Goal: Find specific page/section: Find specific page/section

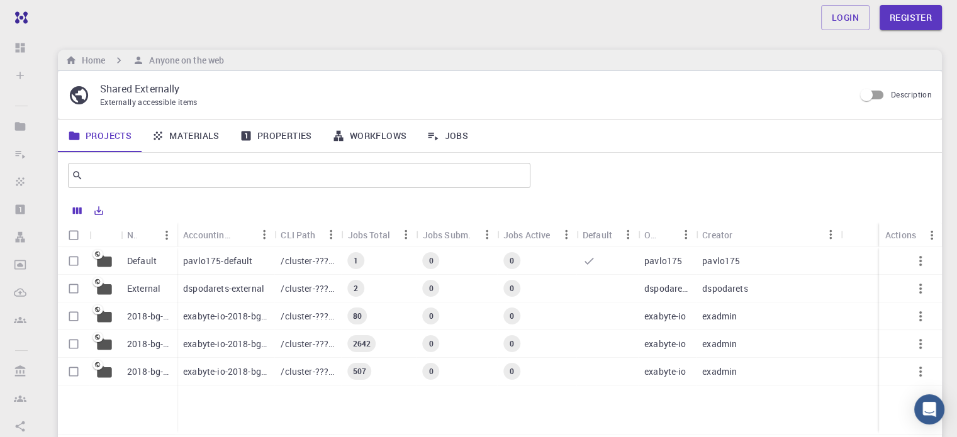
click at [201, 134] on link "Materials" at bounding box center [186, 136] width 88 height 33
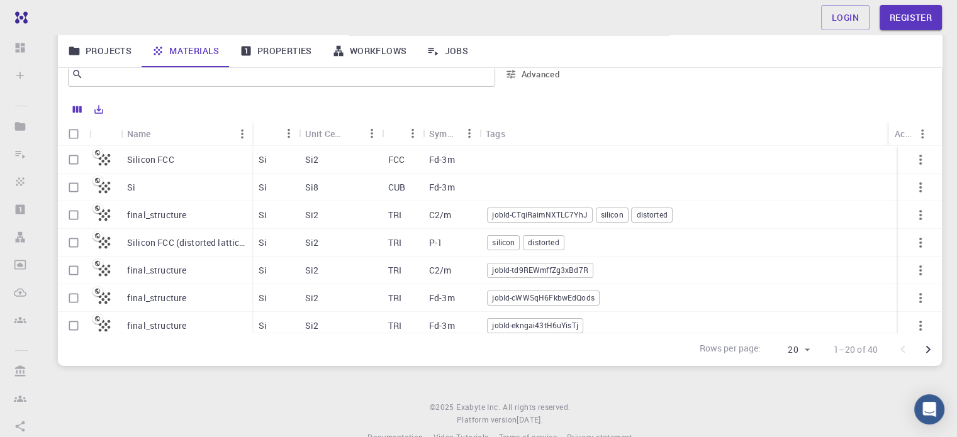
scroll to position [127, 0]
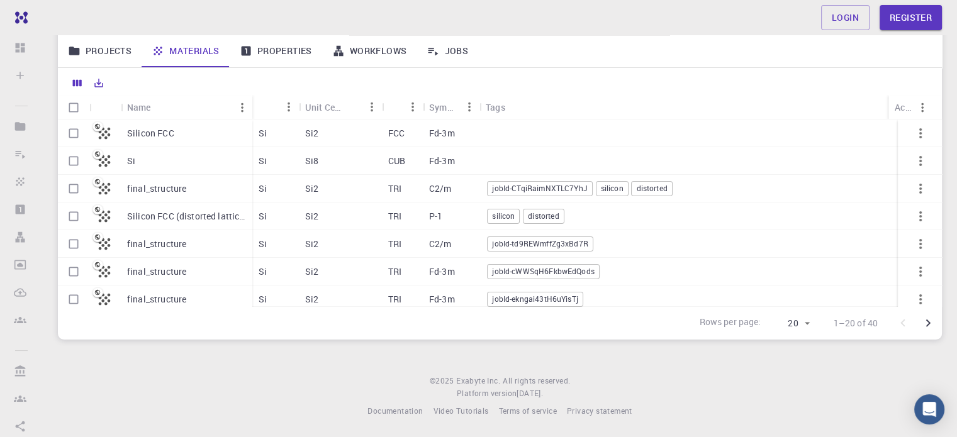
drag, startPoint x: 161, startPoint y: 306, endPoint x: 276, endPoint y: 312, distance: 115.3
click at [276, 312] on div "Rows per page: 20 20 1–20 of 40" at bounding box center [500, 322] width 884 height 33
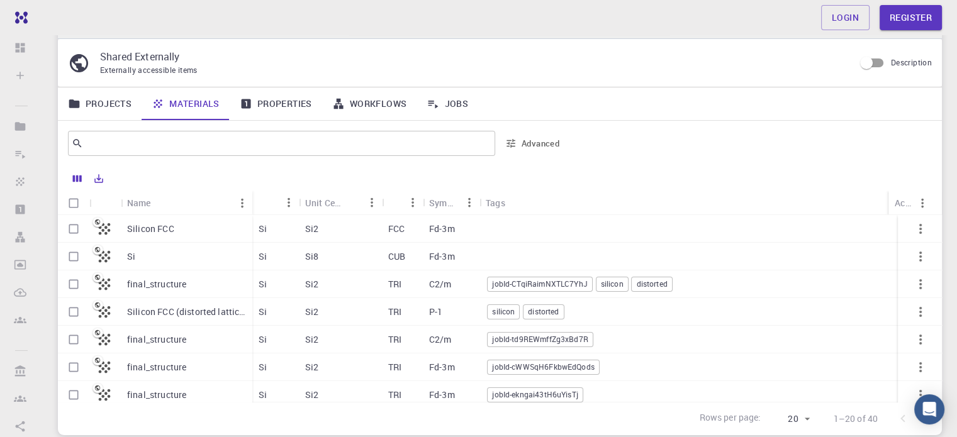
scroll to position [27, 0]
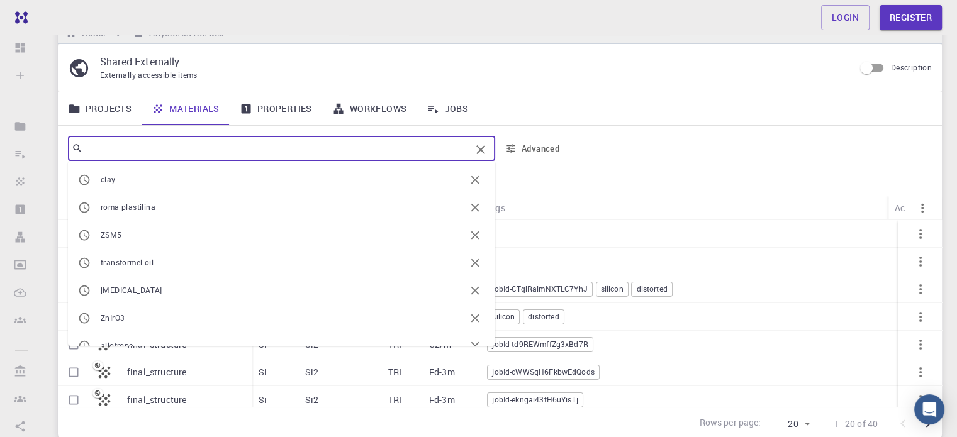
click at [300, 149] on input "text" at bounding box center [277, 149] width 388 height 18
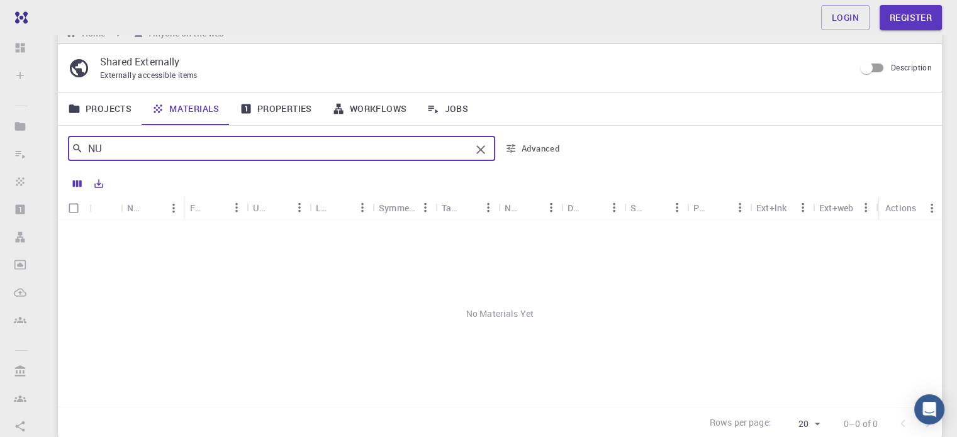
type input "N"
type input "H"
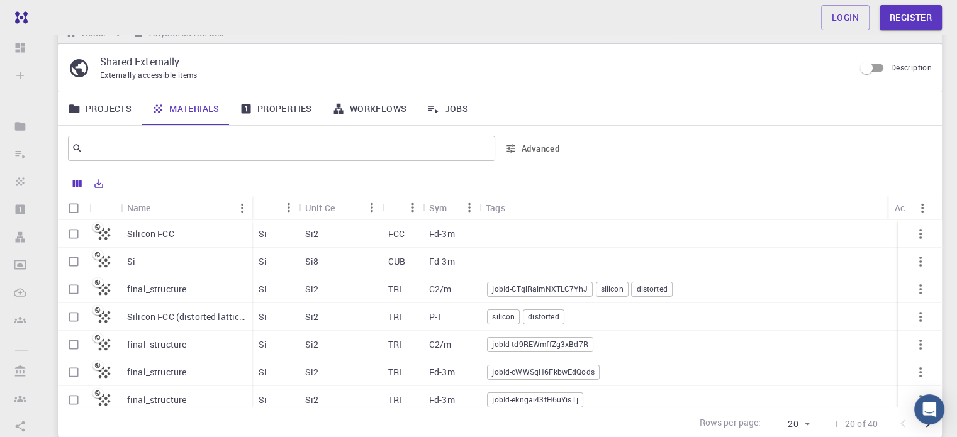
click at [744, 161] on div at bounding box center [751, 148] width 361 height 30
click at [84, 112] on link "Projects" at bounding box center [100, 109] width 84 height 33
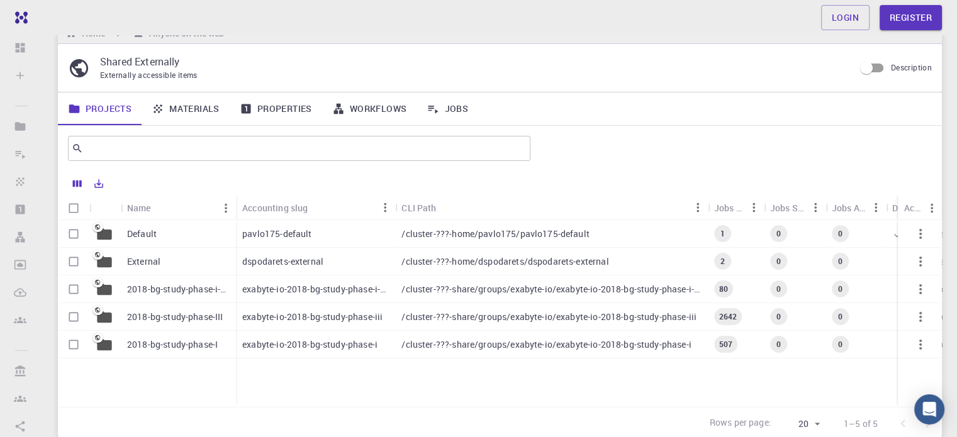
click at [113, 289] on div at bounding box center [104, 290] width 31 height 28
